Goal: Find specific page/section: Find specific page/section

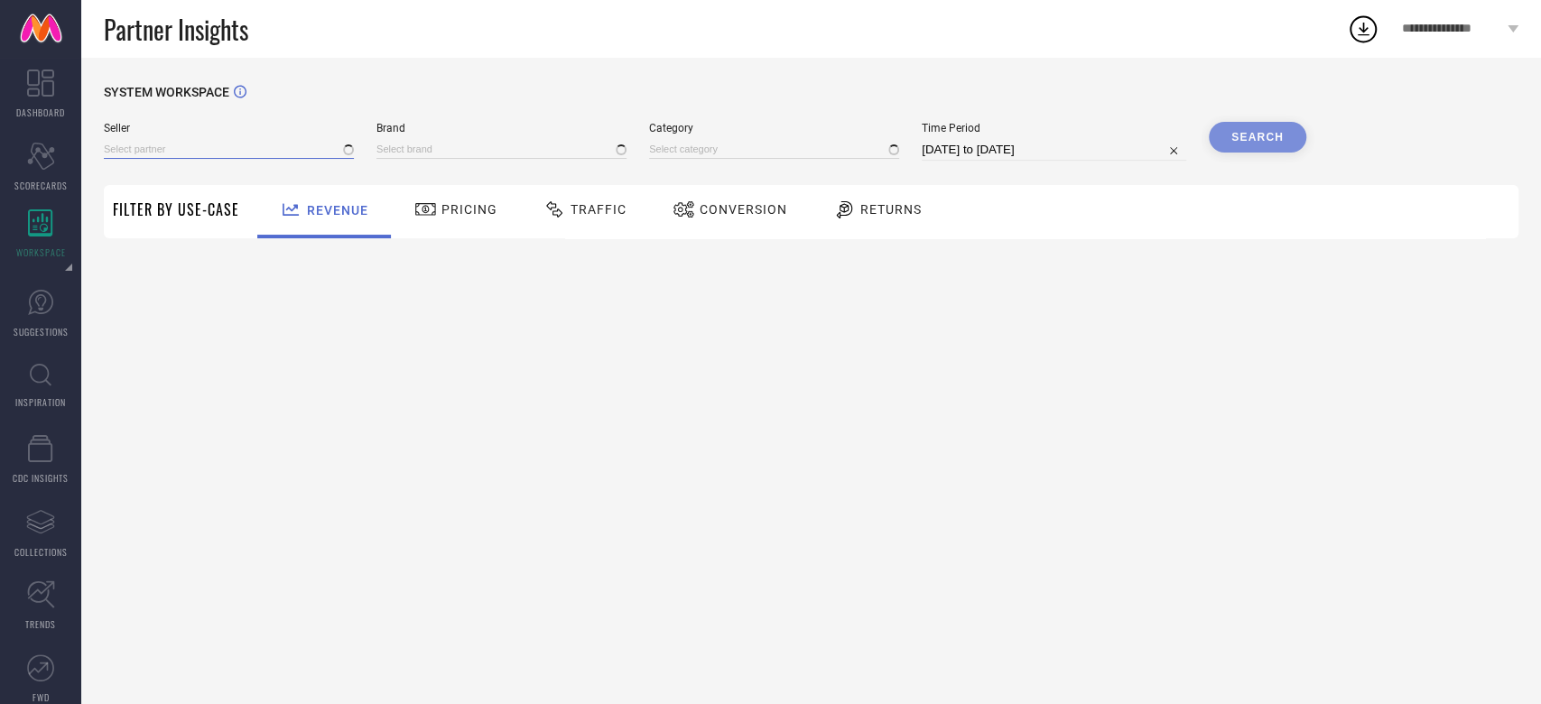
type input "1 STOP FASHION"
type input "All"
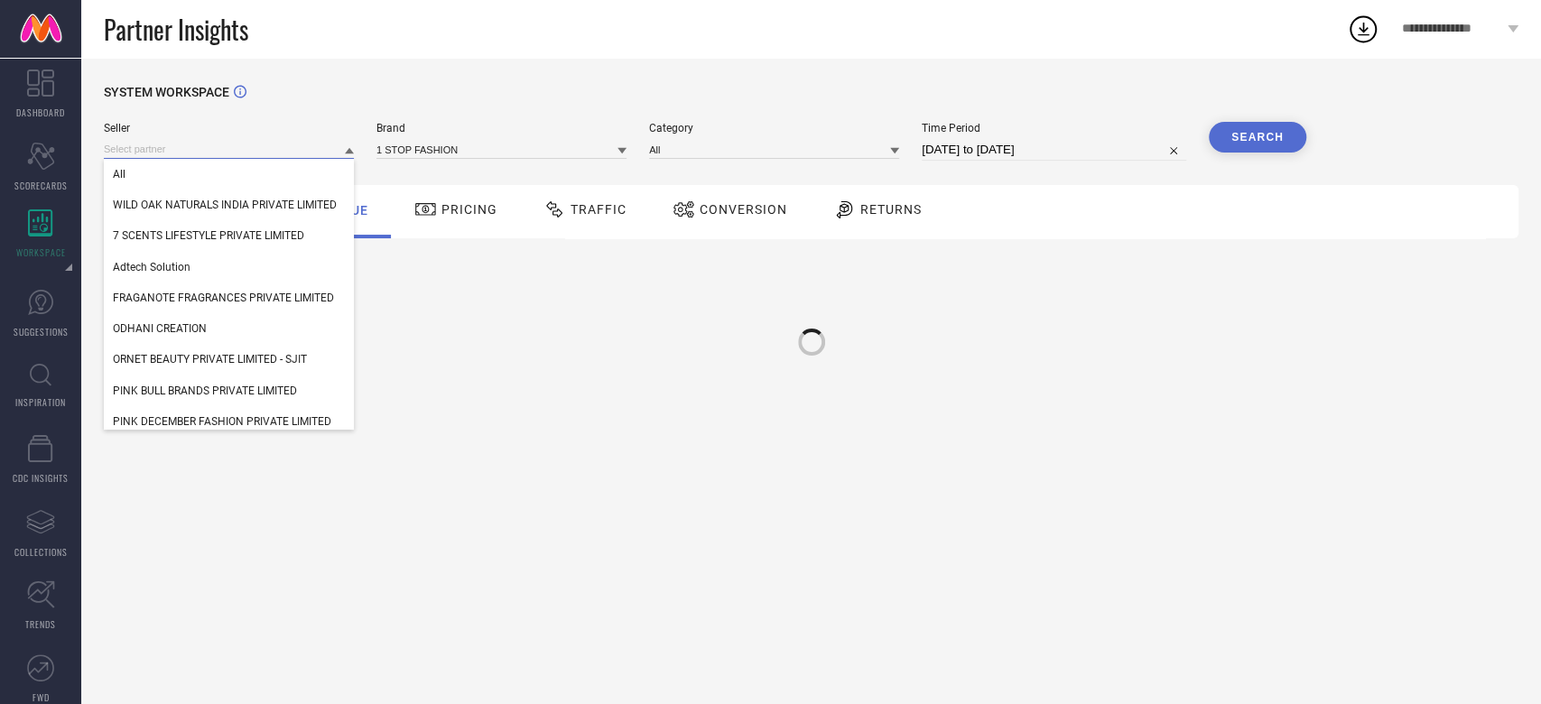
click at [181, 149] on input at bounding box center [229, 149] width 250 height 19
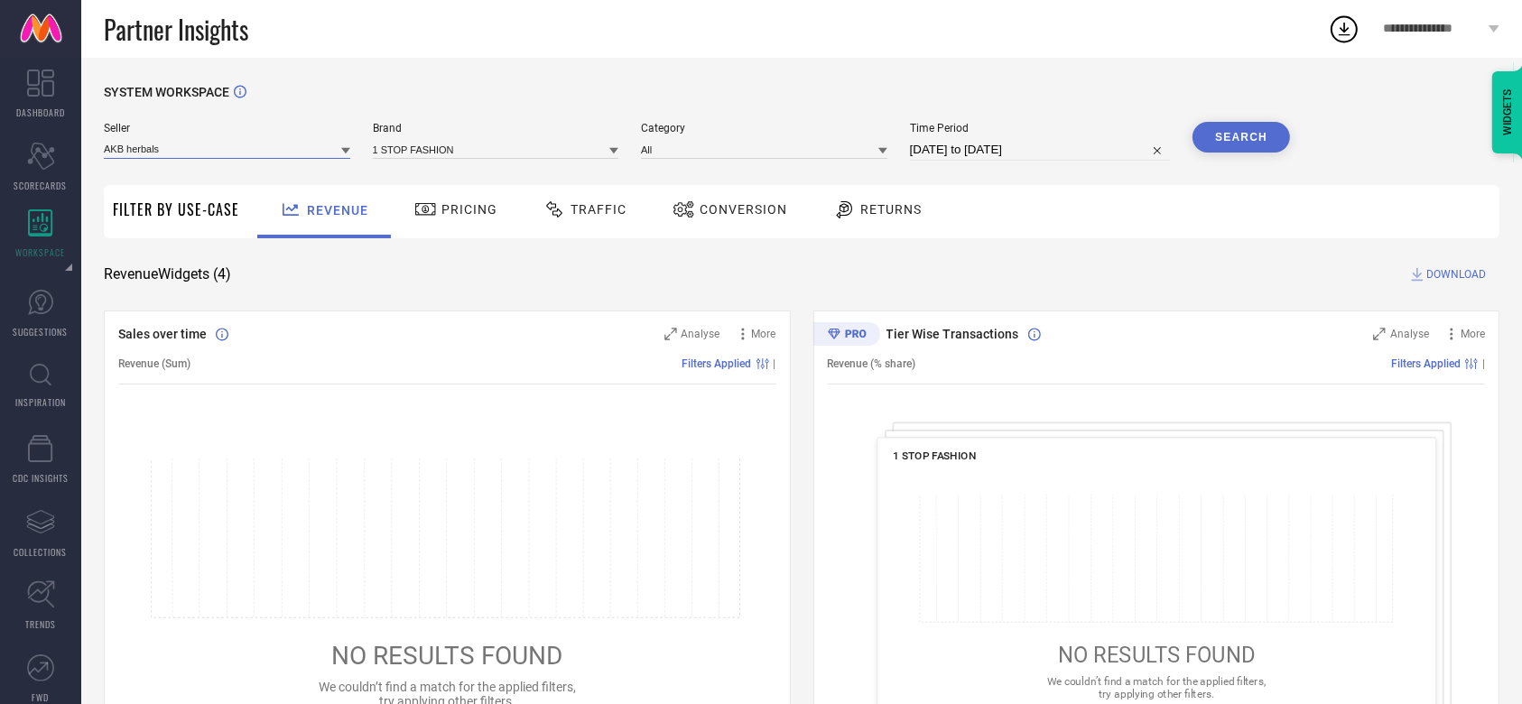
type input "AKB herbals"
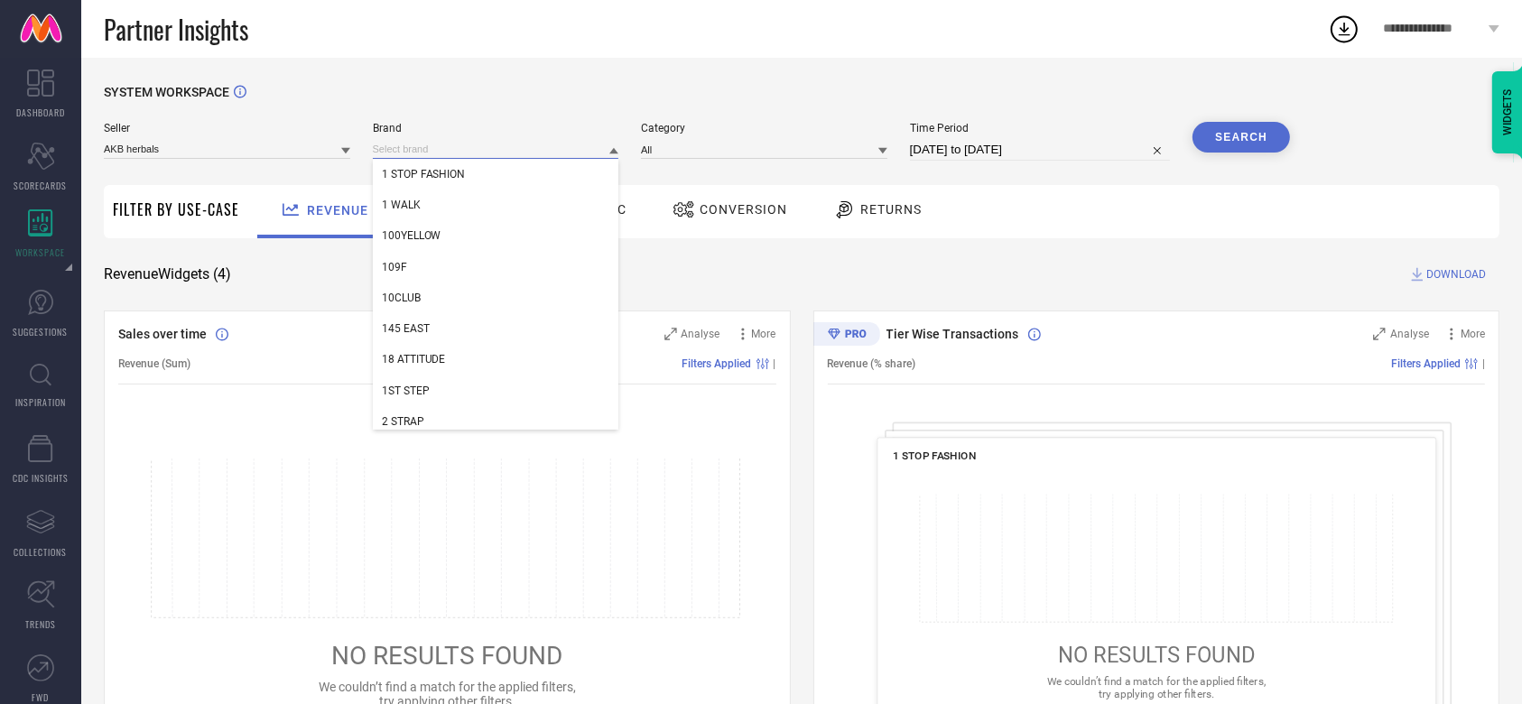
click at [425, 153] on input at bounding box center [496, 149] width 246 height 19
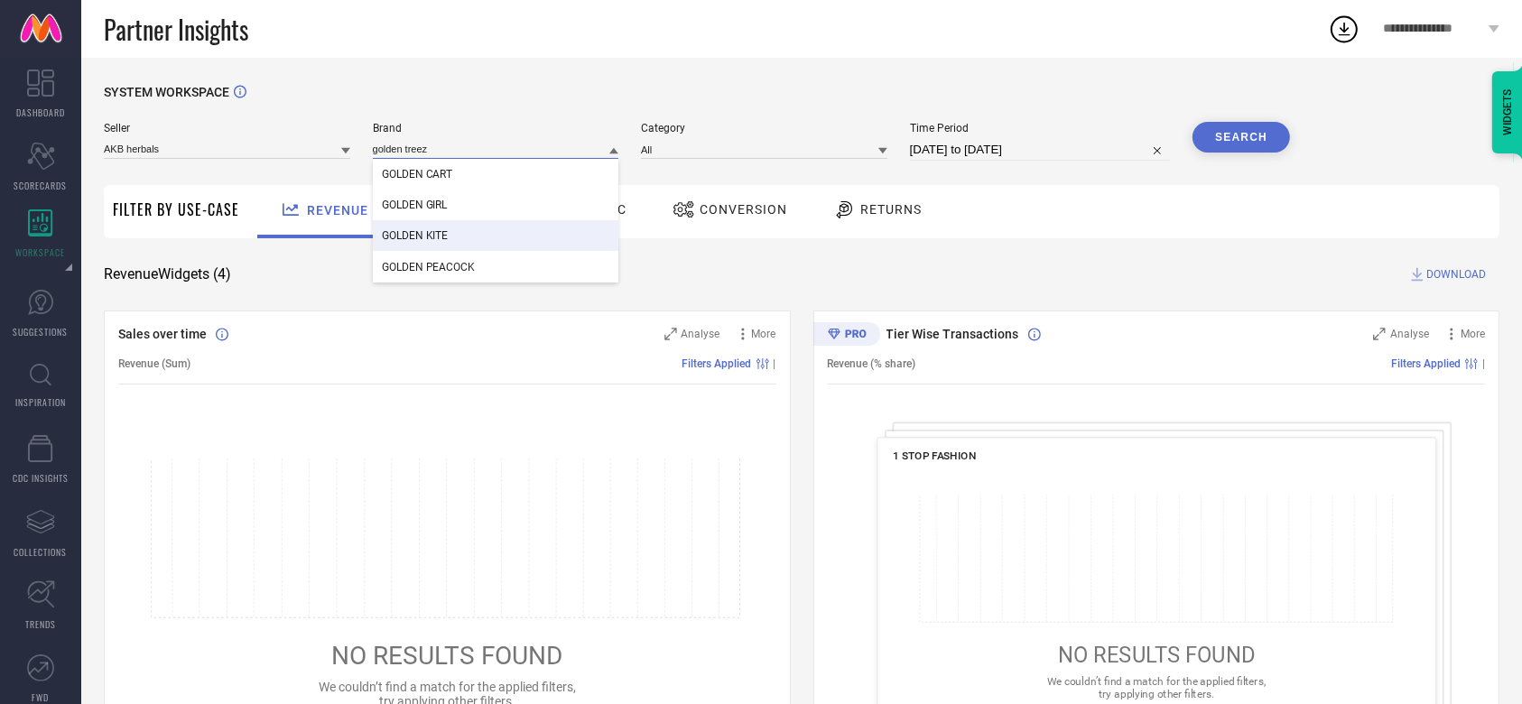
type input "golden treez"
drag, startPoint x: 491, startPoint y: 138, endPoint x: 482, endPoint y: 144, distance: 10.5
click at [482, 144] on div "Brand golden treez GOLDEN CART GOLDEN GIRL GOLDEN KITE GOLDEN PEACOCK" at bounding box center [496, 141] width 246 height 39
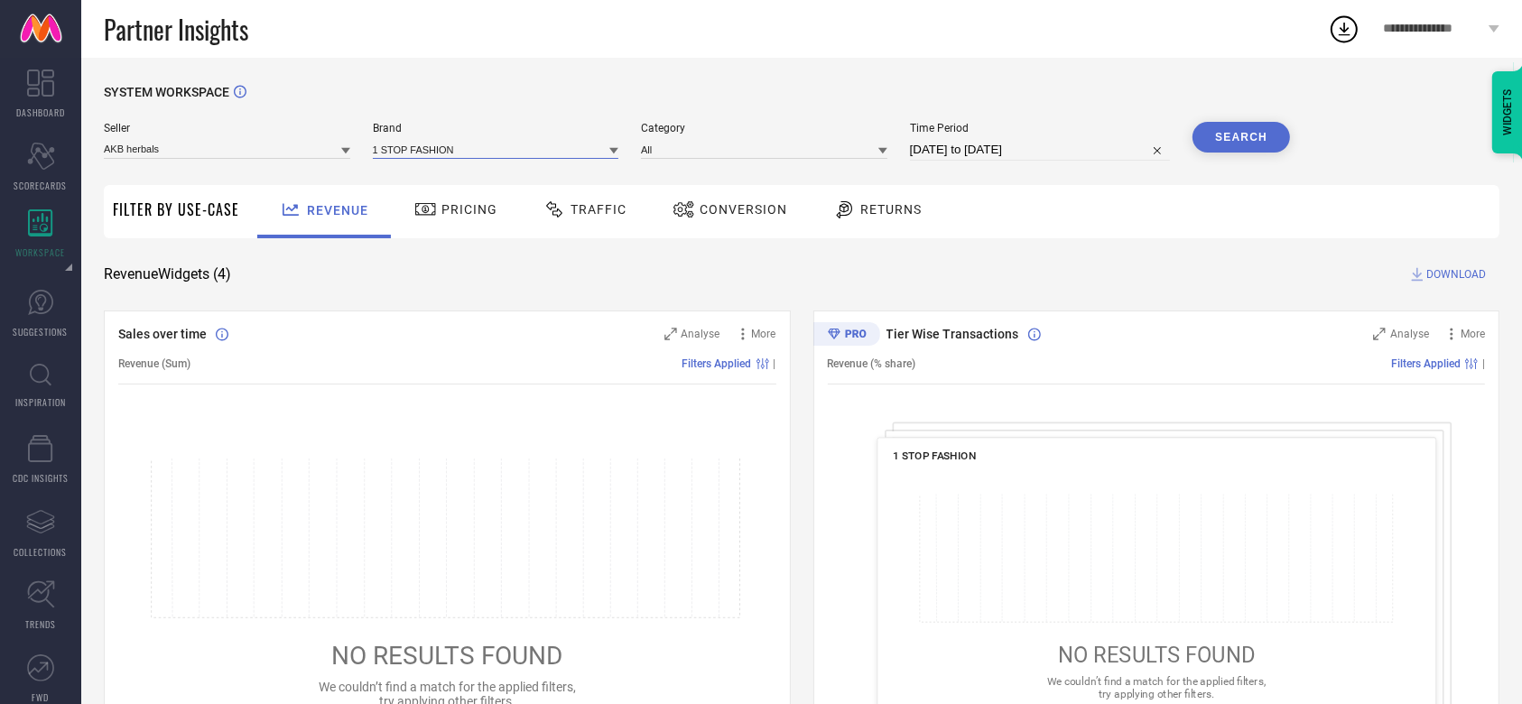
click at [482, 144] on input at bounding box center [496, 149] width 246 height 19
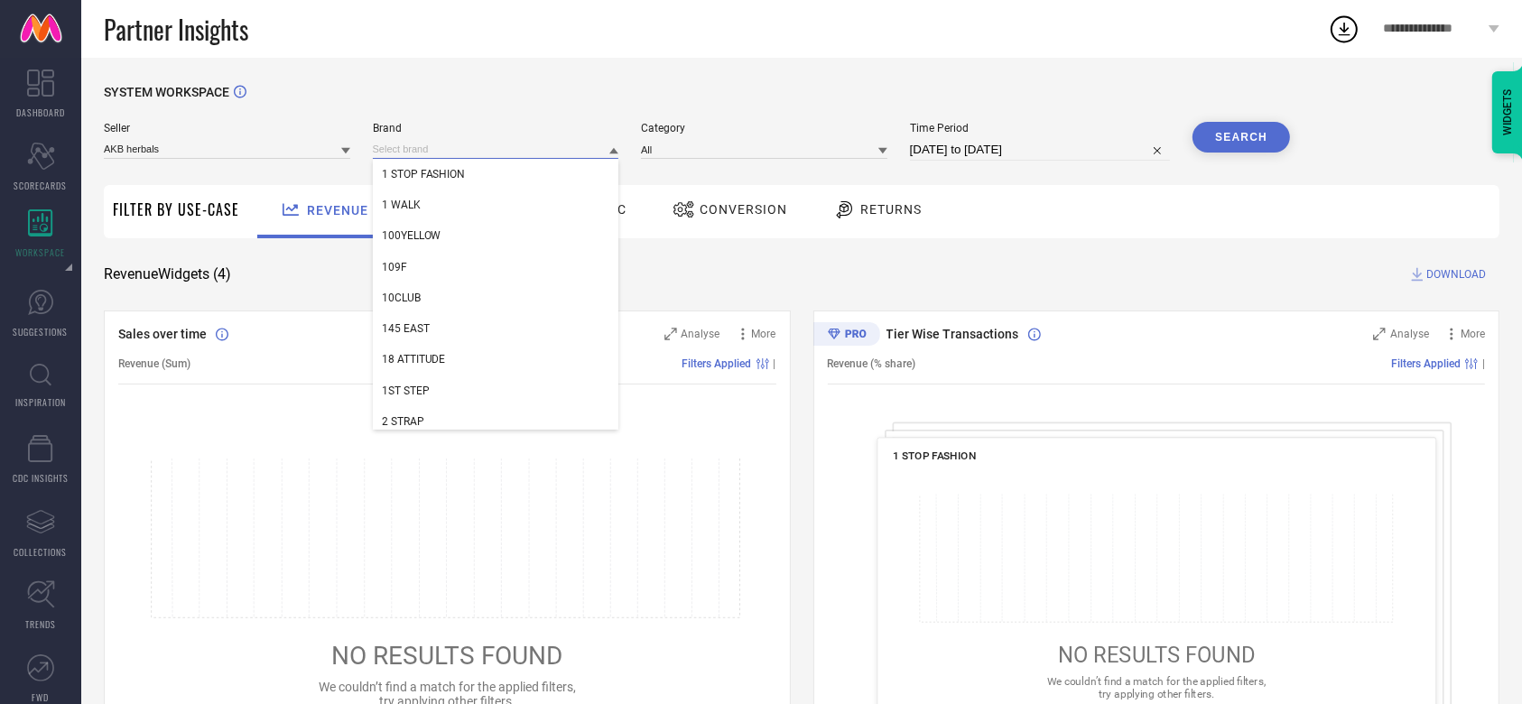
click at [482, 144] on input at bounding box center [496, 149] width 246 height 19
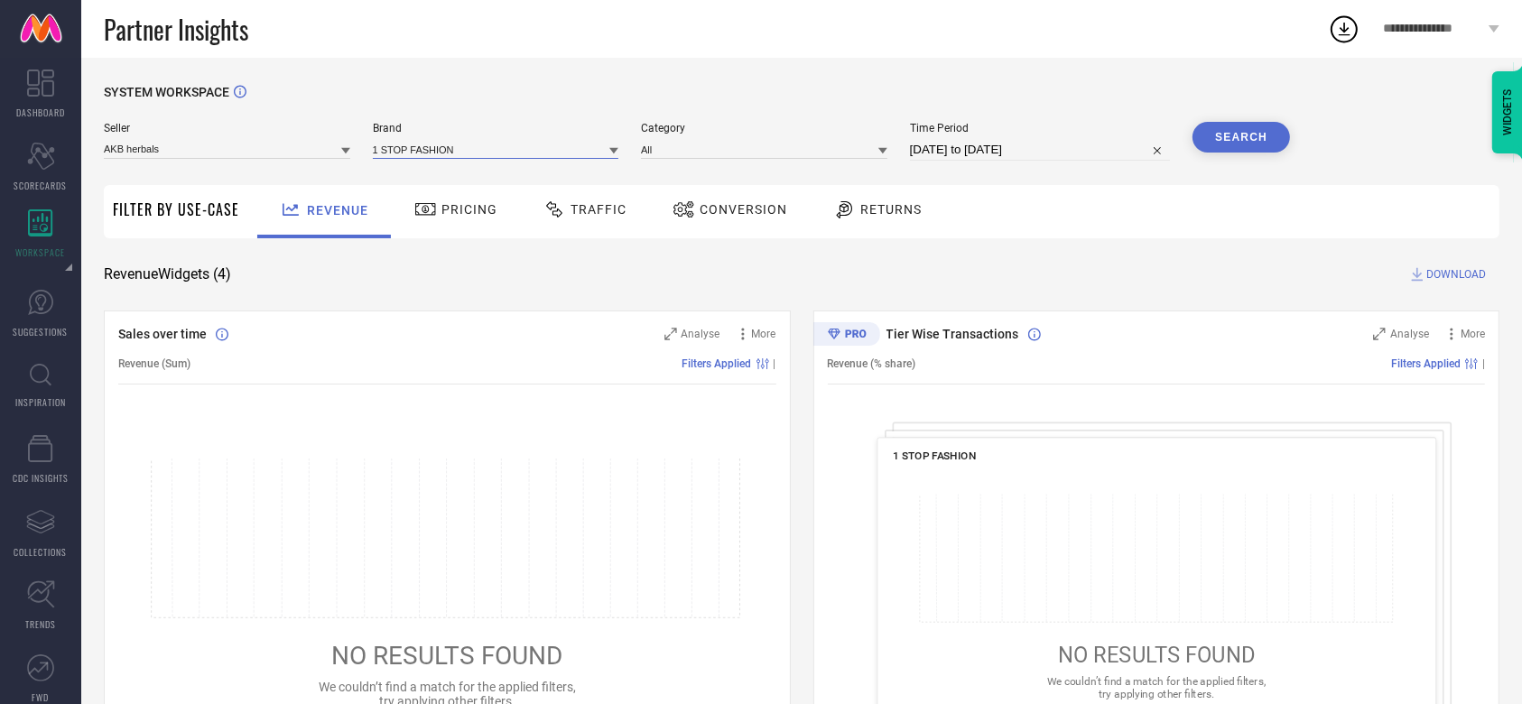
paste input "Golden Treez"
type input "Golden Treez"
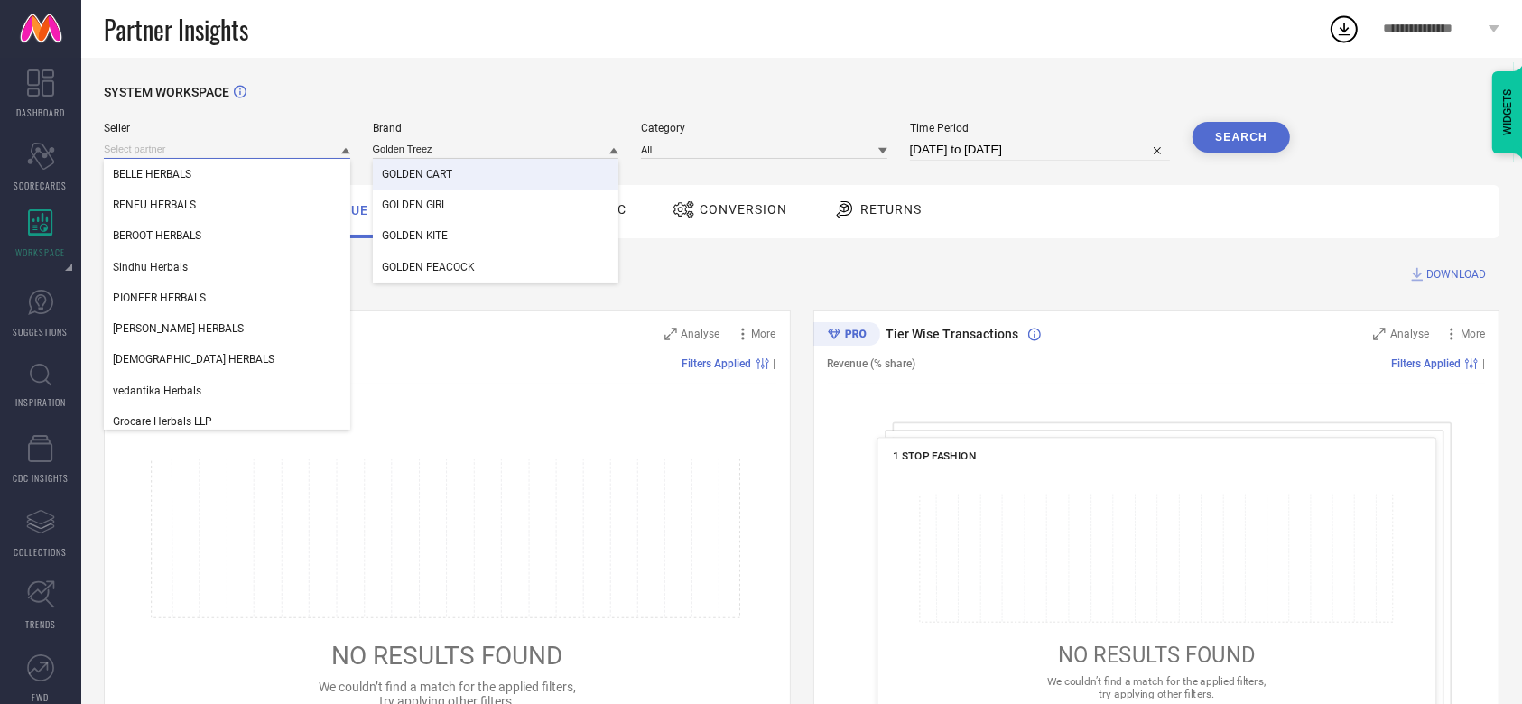
click at [256, 147] on input at bounding box center [227, 149] width 246 height 19
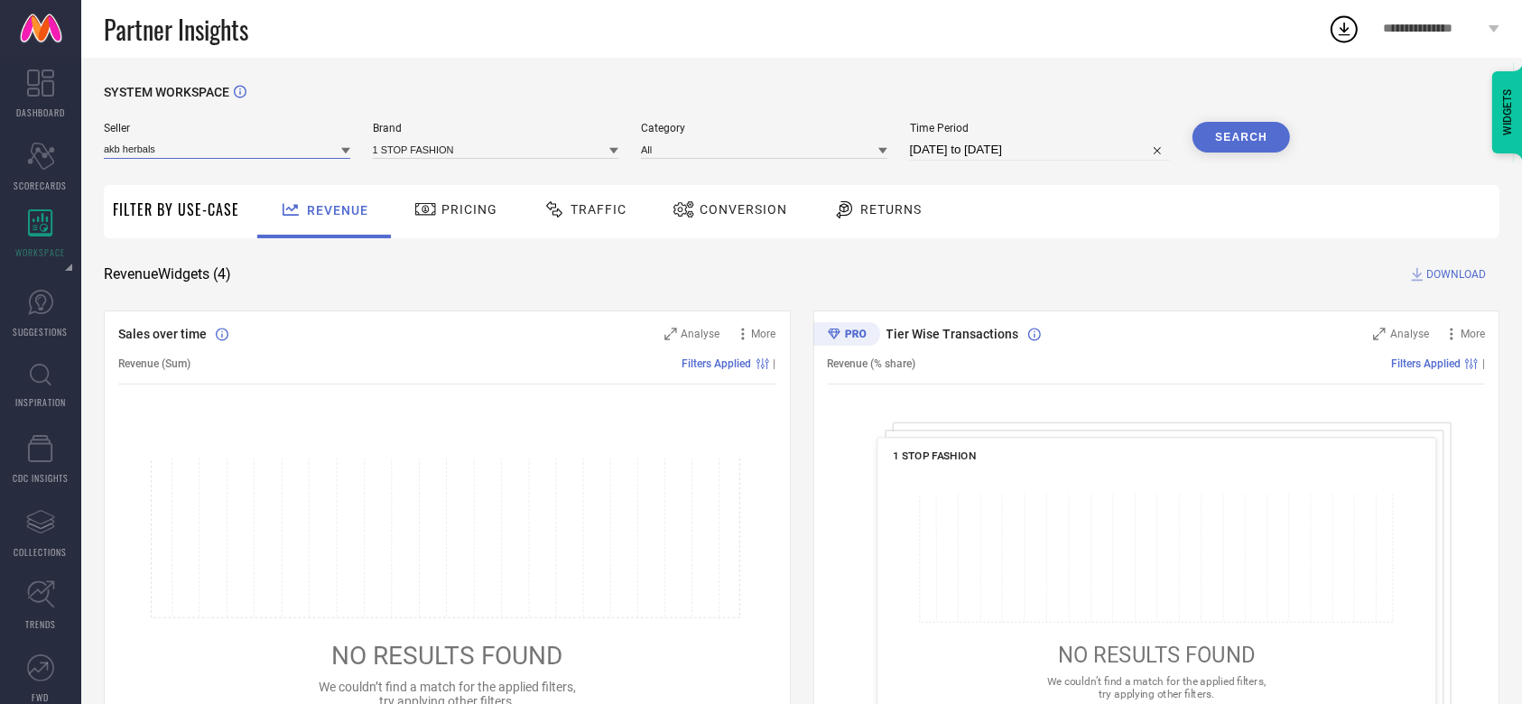
type input "akb herbals"
click at [302, 149] on input "akb herbals" at bounding box center [227, 149] width 246 height 19
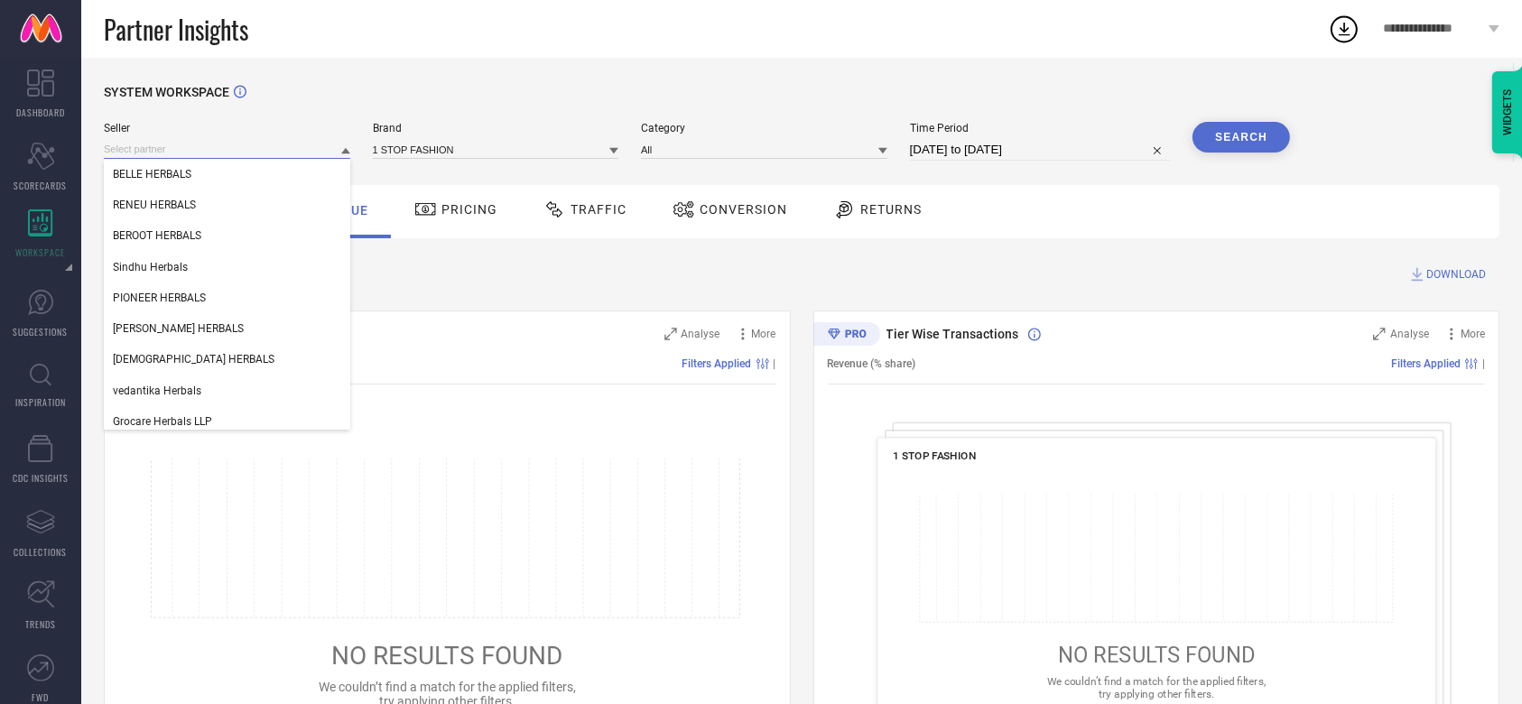
click at [302, 149] on input at bounding box center [227, 149] width 246 height 19
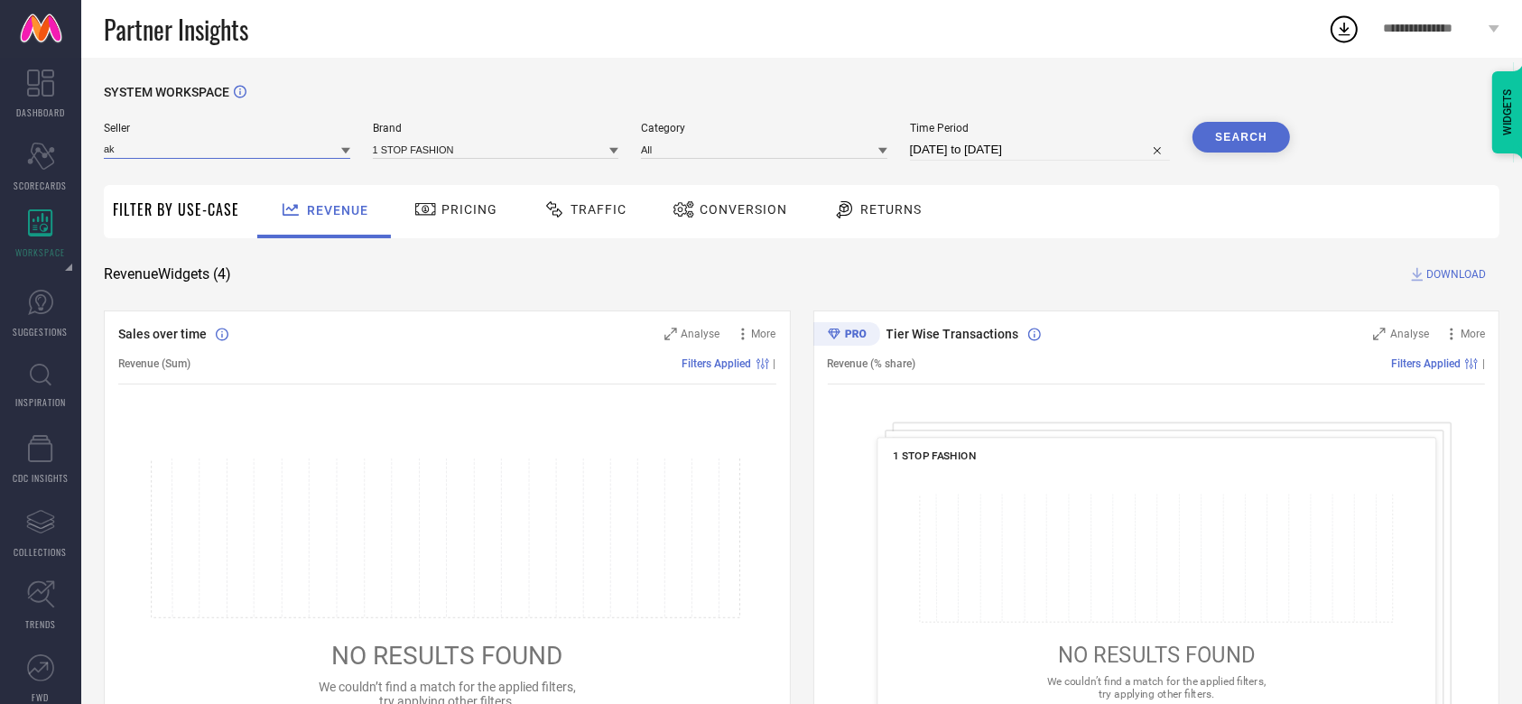
type input "a"
type input "AKB"
click at [296, 151] on input "AKB" at bounding box center [227, 149] width 246 height 19
click at [296, 151] on input at bounding box center [227, 149] width 246 height 19
click at [395, 140] on div "1 STOP FASHION" at bounding box center [496, 149] width 246 height 20
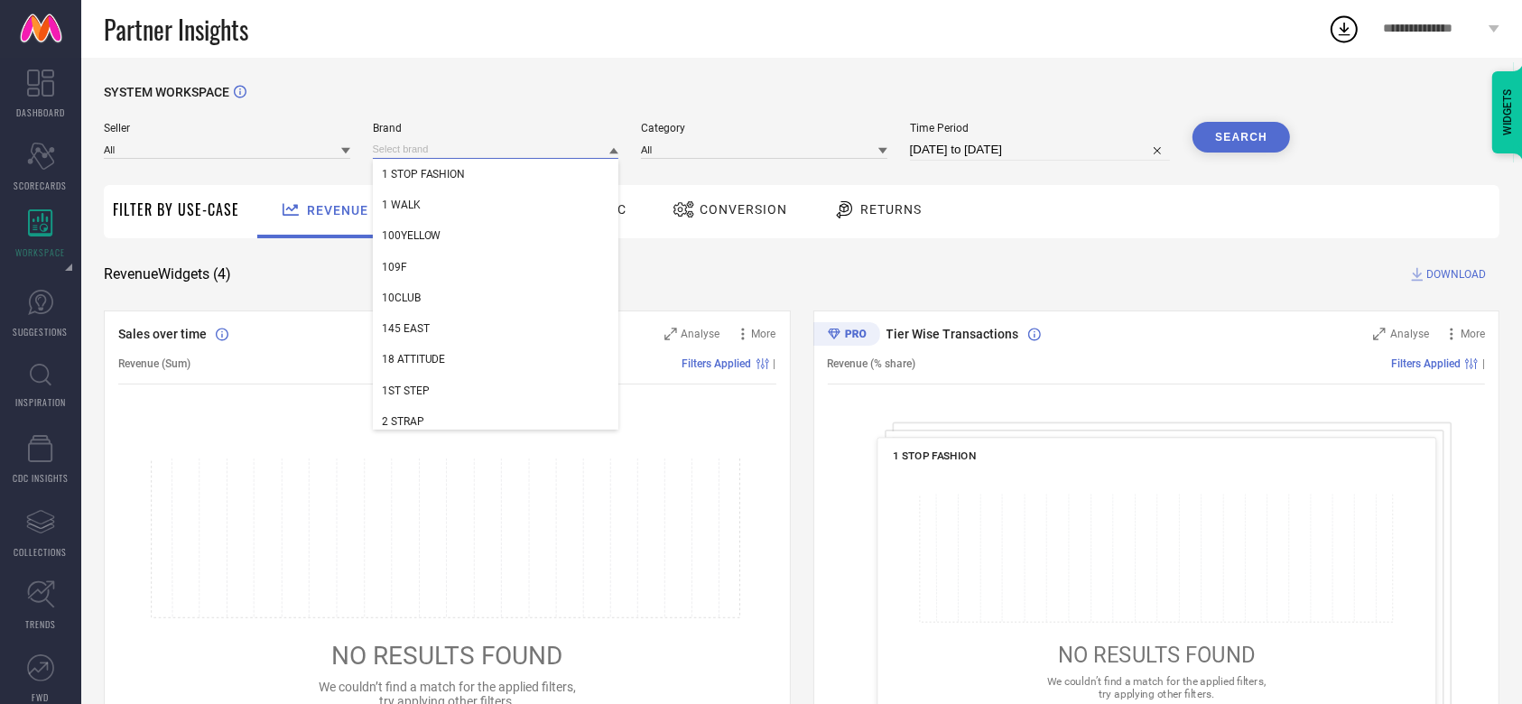
click at [395, 147] on input at bounding box center [496, 149] width 246 height 19
paste input "Golden Treez"
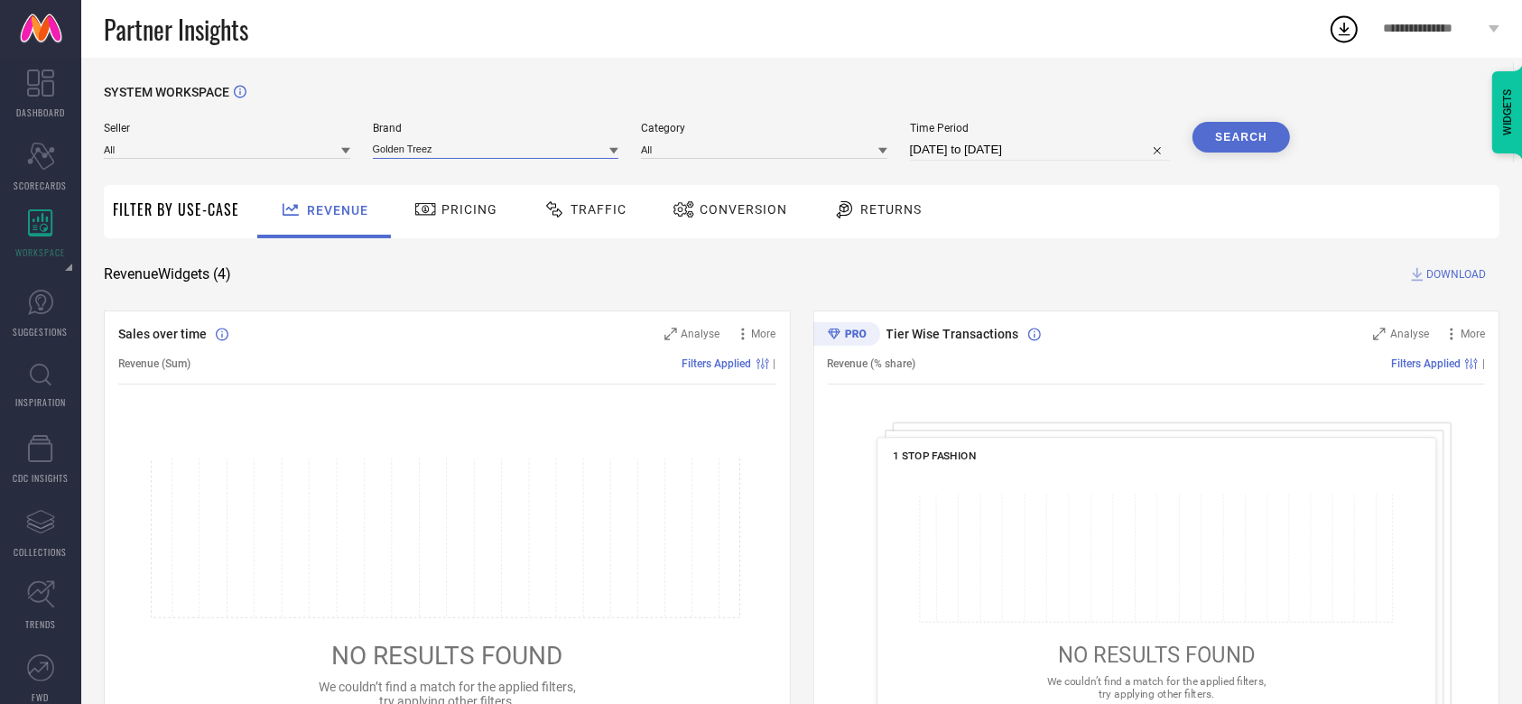
type input "Golden Treez"
drag, startPoint x: 475, startPoint y: 138, endPoint x: 451, endPoint y: 163, distance: 34.5
click at [451, 163] on div "Seller All Brand Golden Treez Category All Time Period [DATE] to [DATE] Search" at bounding box center [697, 149] width 1186 height 54
drag, startPoint x: 451, startPoint y: 163, endPoint x: 441, endPoint y: 152, distance: 14.7
click at [441, 152] on div "Seller All Brand Golden Treez Category All Time Period [DATE] to [DATE] Search" at bounding box center [697, 149] width 1186 height 54
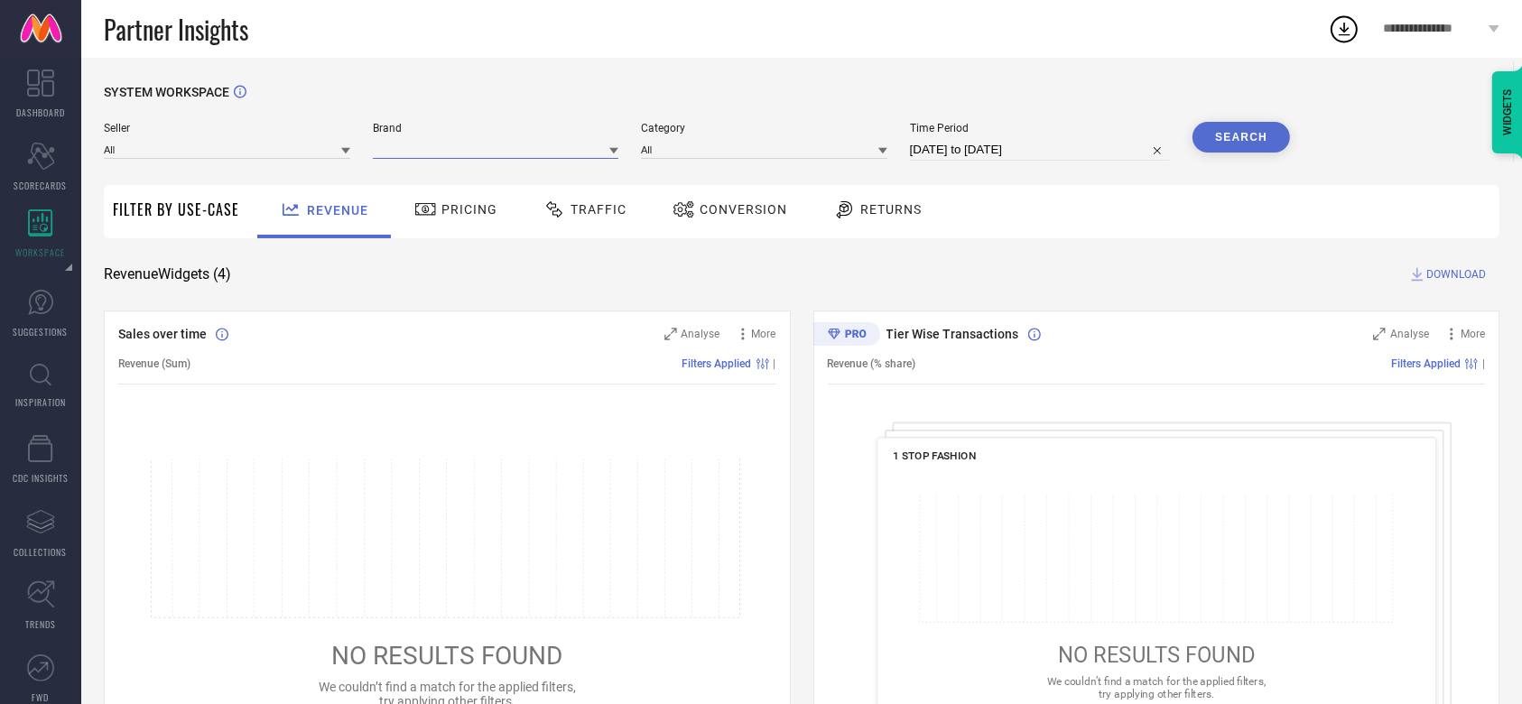
click at [441, 152] on input at bounding box center [496, 149] width 246 height 19
